Goal: Information Seeking & Learning: Learn about a topic

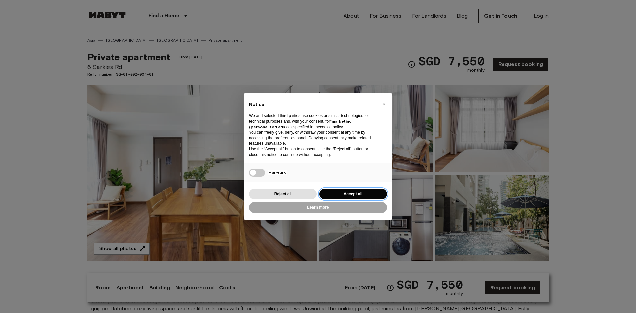
click at [360, 196] on button "Accept all" at bounding box center [353, 194] width 68 height 11
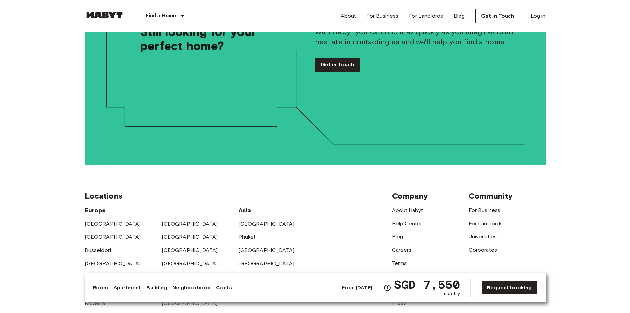
scroll to position [1556, 0]
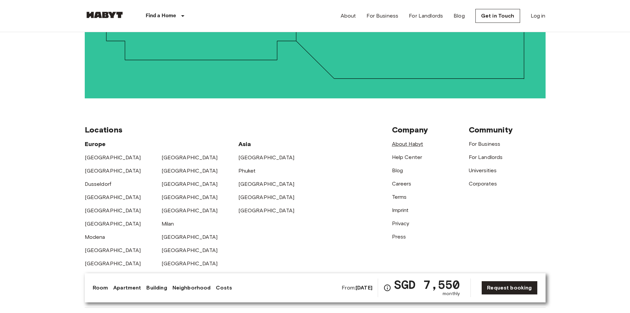
click at [410, 141] on link "About Habyt" at bounding box center [407, 144] width 31 height 6
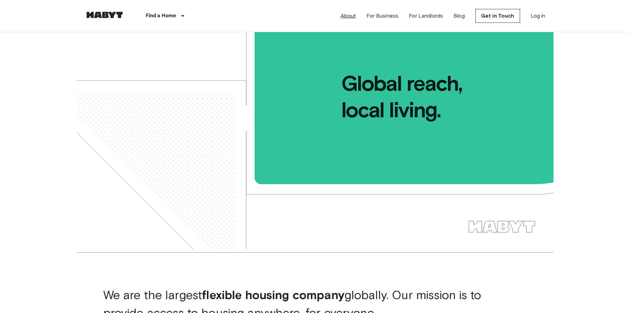
click at [350, 19] on link "About" at bounding box center [349, 16] width 16 height 8
click at [348, 15] on link "About" at bounding box center [349, 16] width 16 height 8
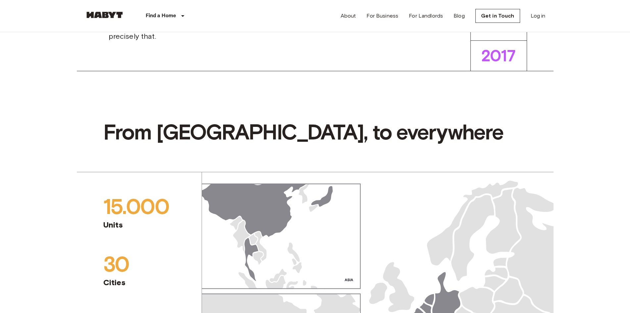
scroll to position [695, 0]
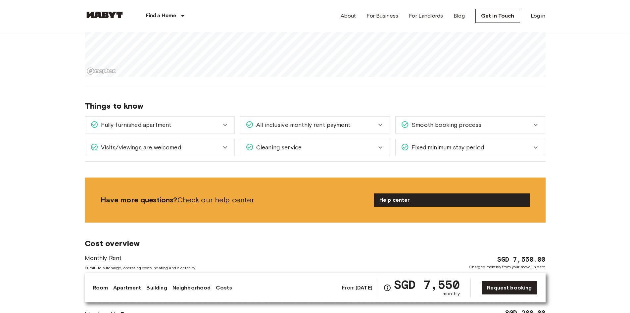
scroll to position [1556, 0]
